Goal: Find contact information: Find contact information

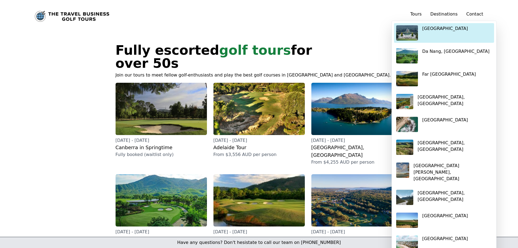
click at [448, 30] on li "[GEOGRAPHIC_DATA]" at bounding box center [445, 32] width 96 height 15
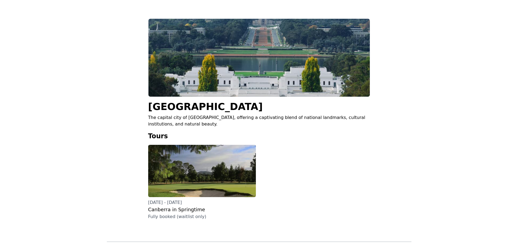
scroll to position [82, 0]
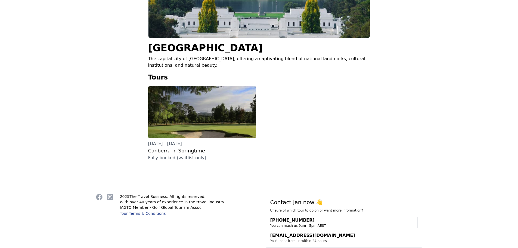
click at [211, 103] on img at bounding box center [202, 112] width 108 height 52
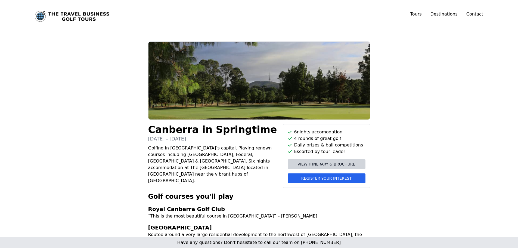
click at [76, 14] on img "Link to home page" at bounding box center [72, 16] width 75 height 11
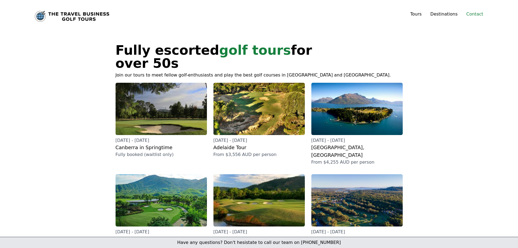
click at [477, 13] on link "Contact" at bounding box center [475, 14] width 17 height 7
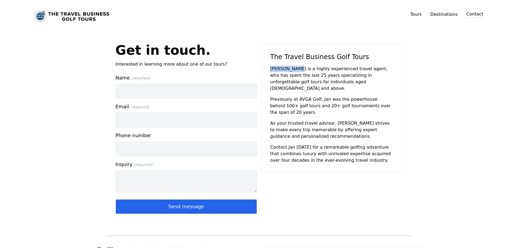
drag, startPoint x: 292, startPoint y: 68, endPoint x: 270, endPoint y: 69, distance: 22.3
click at [270, 69] on div "The Travel Business Golf Tours [PERSON_NAME] is a highly experienced travel age…" at bounding box center [333, 108] width 142 height 129
